Goal: Information Seeking & Learning: Find specific fact

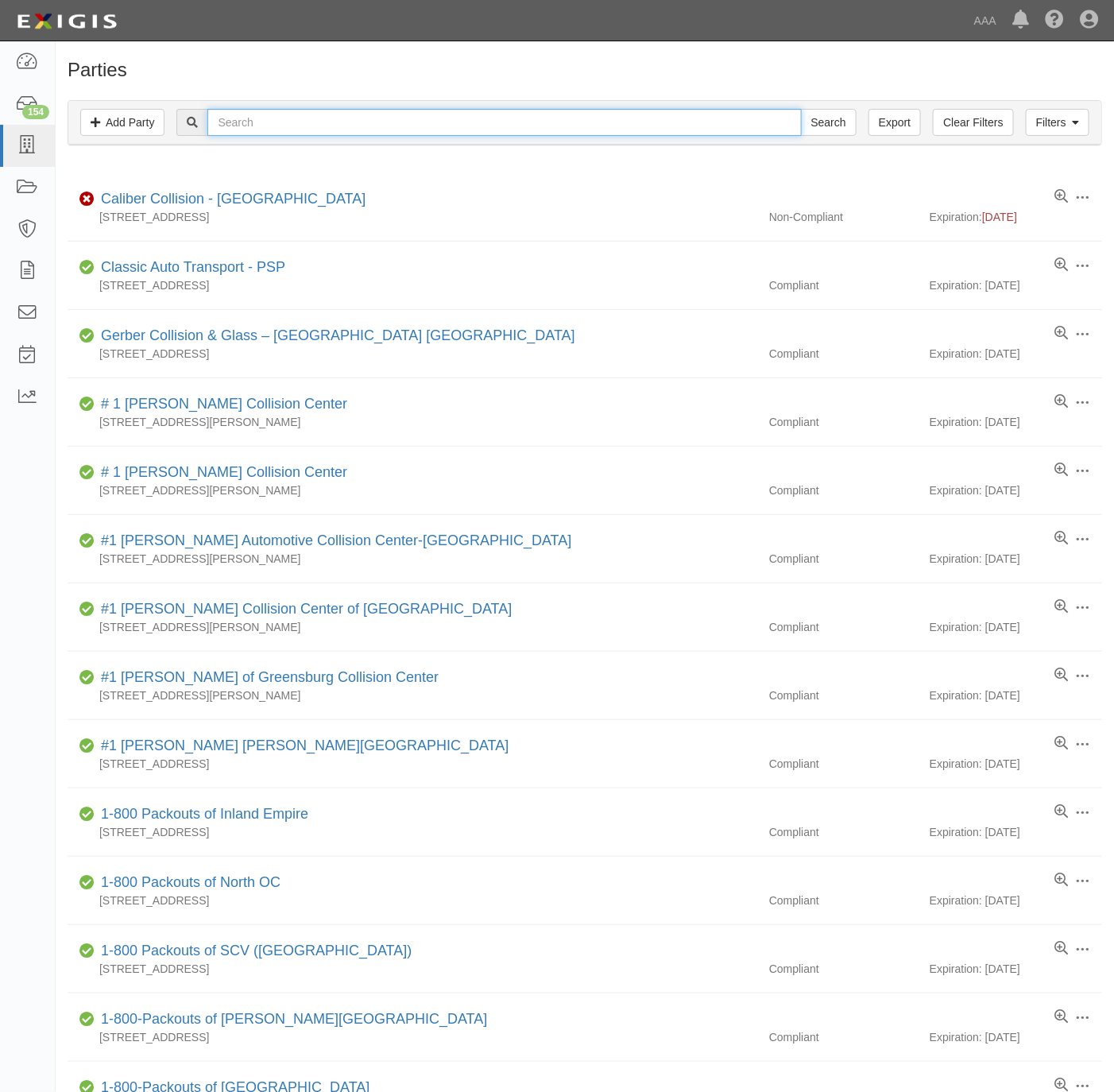
drag, startPoint x: 0, startPoint y: 0, endPoint x: 306, endPoint y: 122, distance: 329.4
click at [306, 122] on input "text" at bounding box center [504, 122] width 594 height 27
paste input "Autotech"
type input "Autotech"
click at [808, 115] on input "Search" at bounding box center [828, 122] width 56 height 27
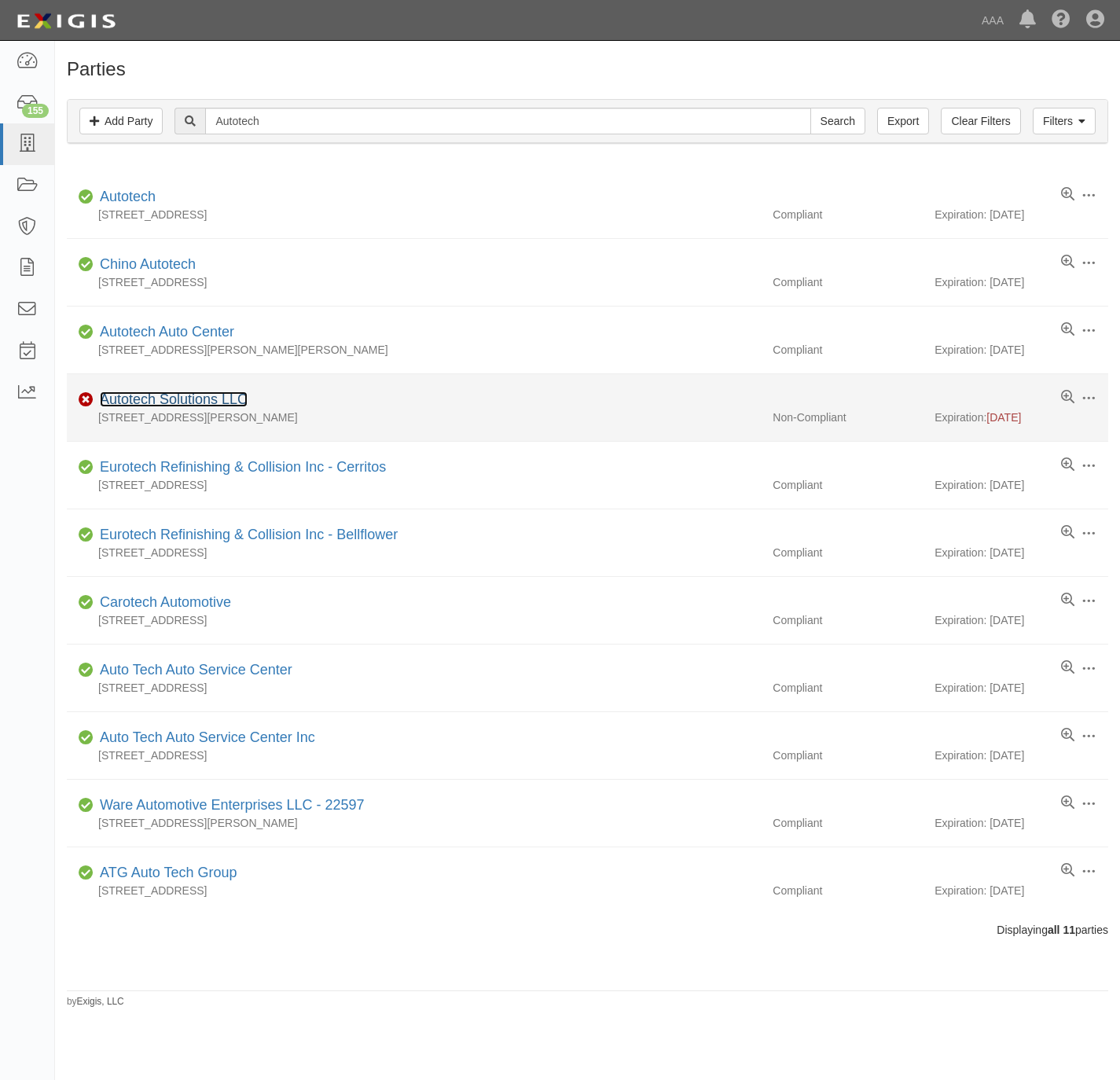
click at [156, 403] on link "Autotech Solutions LLC" at bounding box center [173, 399] width 147 height 15
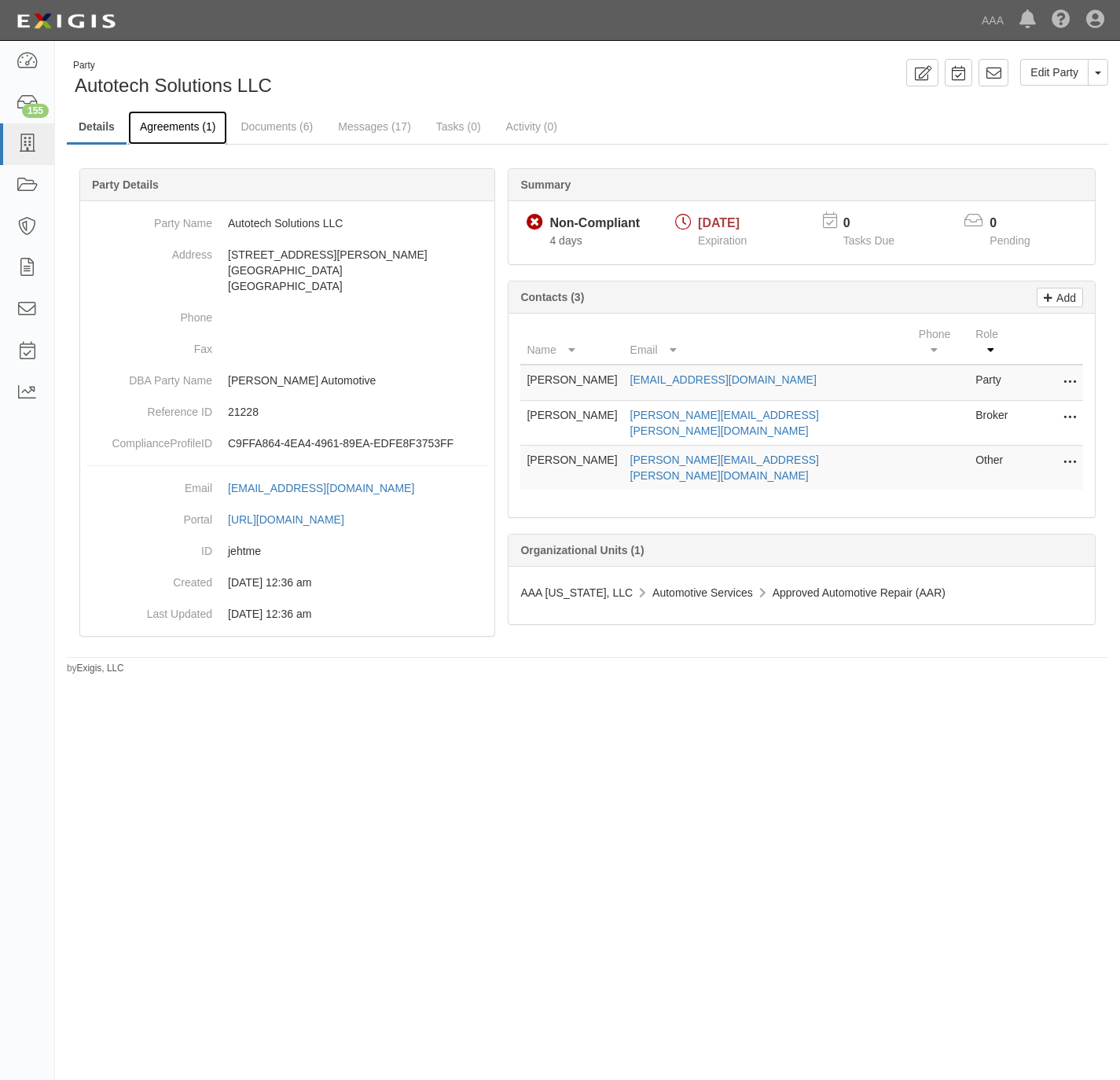
click at [180, 125] on link "Agreements (1)" at bounding box center [177, 128] width 99 height 34
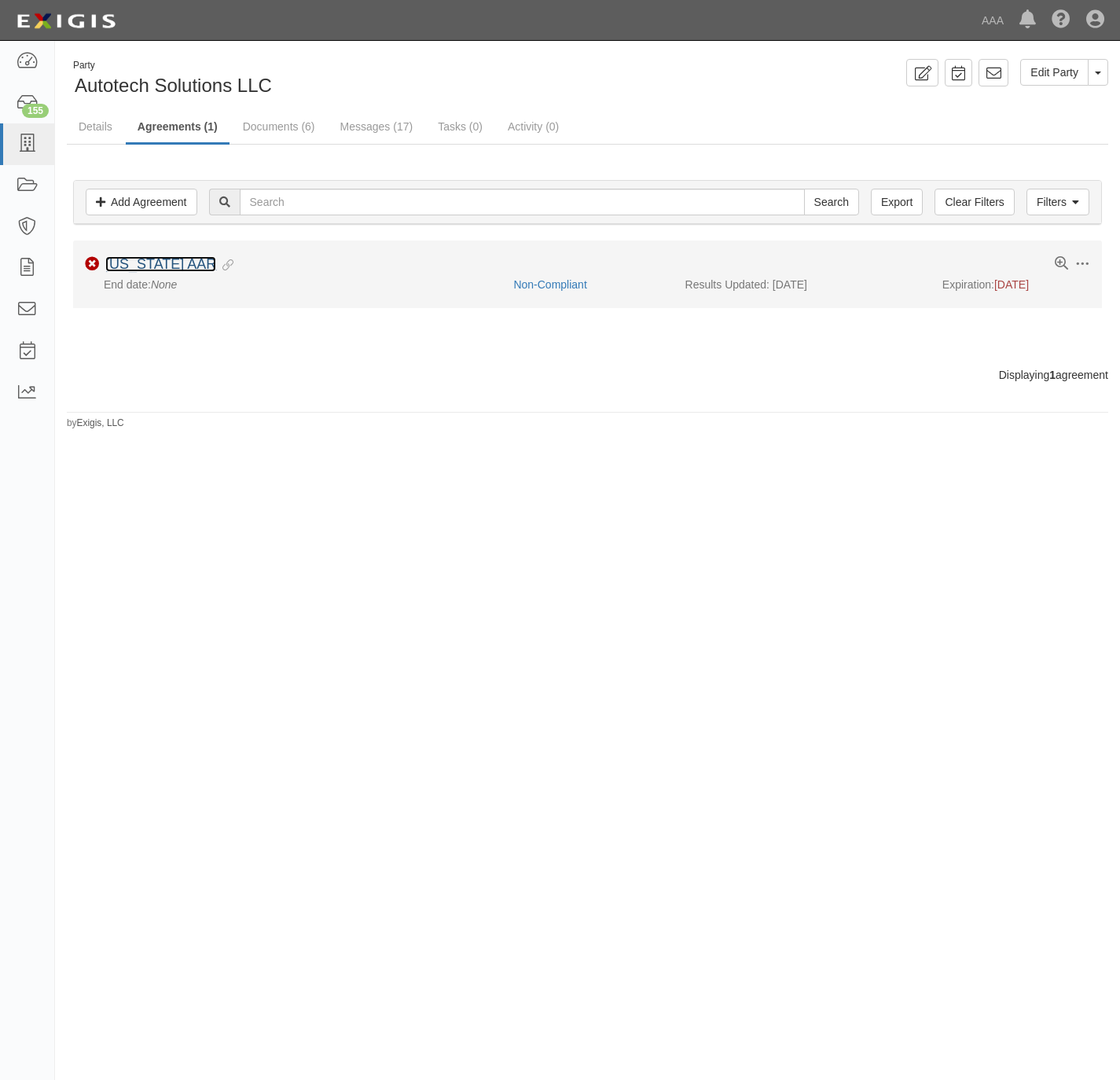
click at [142, 260] on link "Texas AAR" at bounding box center [161, 264] width 111 height 15
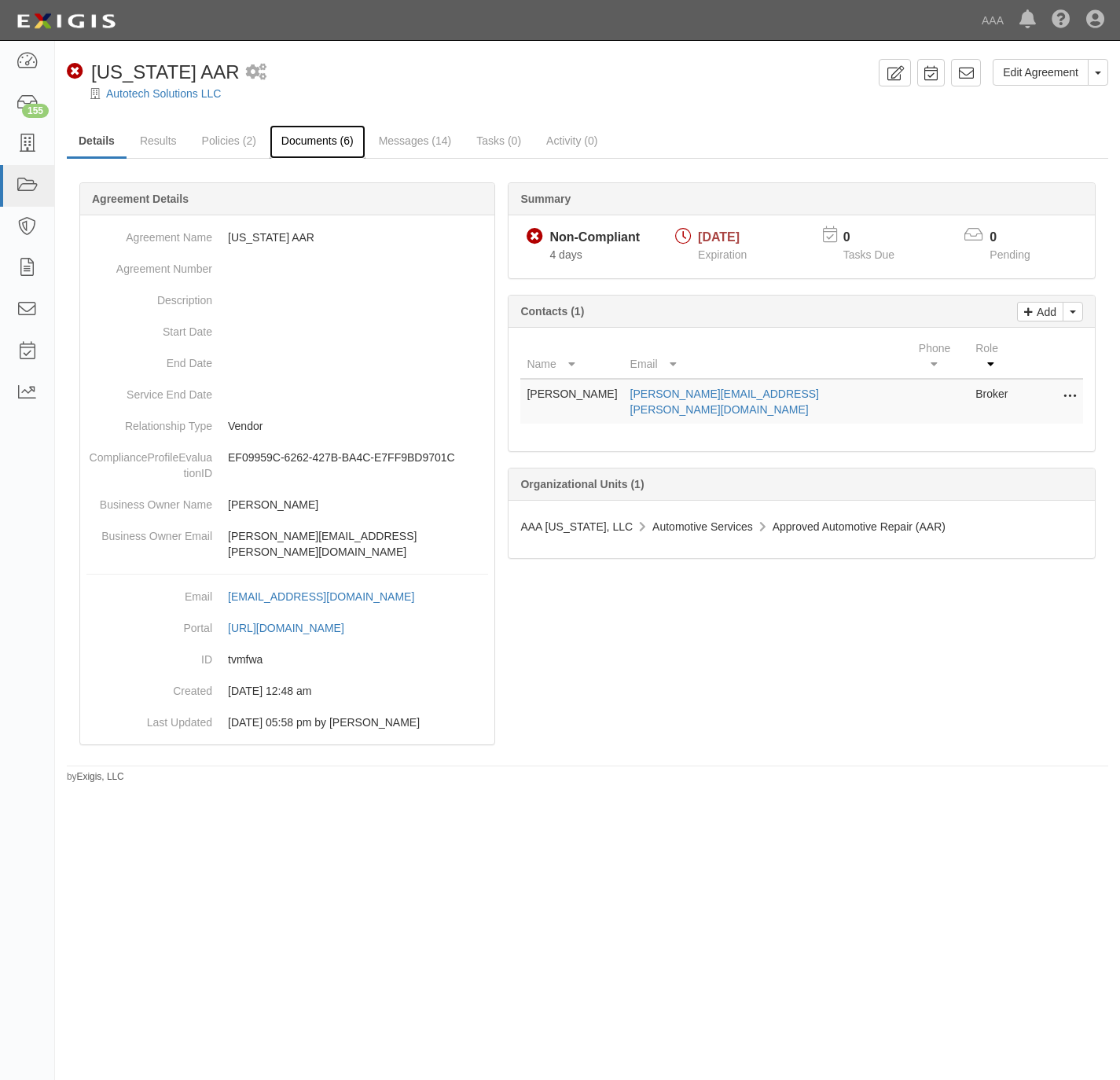
click at [281, 136] on link "Documents (6)" at bounding box center [317, 142] width 95 height 34
